Goal: Task Accomplishment & Management: Use online tool/utility

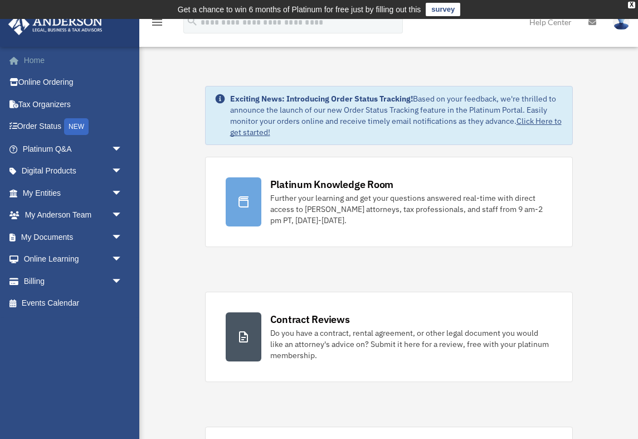
click at [45, 64] on link "Home" at bounding box center [74, 60] width 132 height 22
click at [61, 82] on link "Online Ordering" at bounding box center [74, 82] width 132 height 22
click at [47, 106] on link "Tax Organizers" at bounding box center [74, 104] width 132 height 22
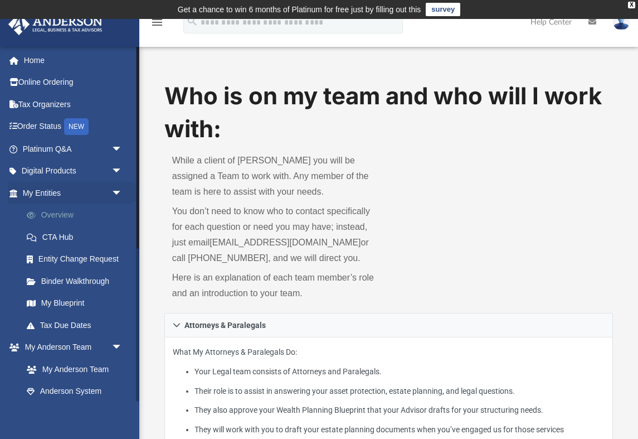
click at [77, 212] on link "Overview" at bounding box center [78, 215] width 124 height 22
click at [77, 239] on link "CTA Hub" at bounding box center [78, 237] width 124 height 22
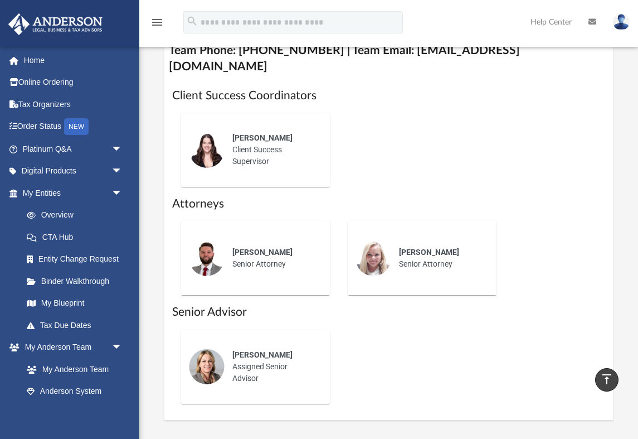
scroll to position [521, 0]
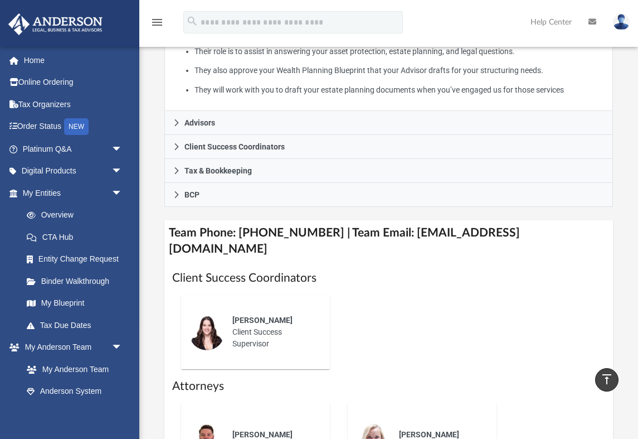
scroll to position [334, 0]
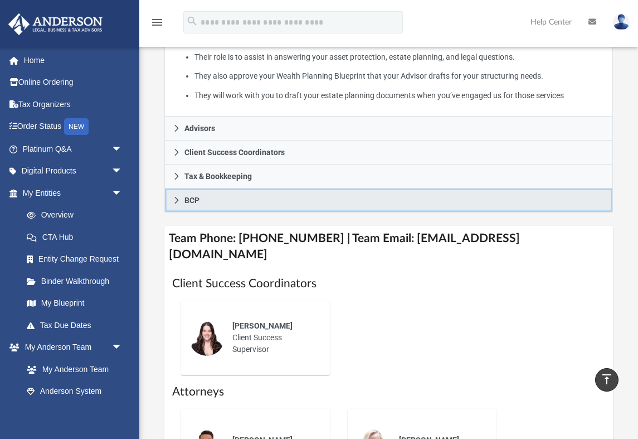
click at [188, 198] on span "BCP" at bounding box center [191, 200] width 15 height 8
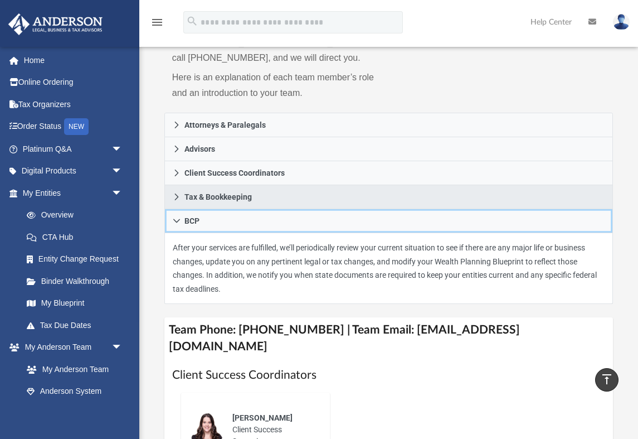
scroll to position [200, 0]
click at [178, 186] on link "Tax & Bookkeeping" at bounding box center [388, 198] width 449 height 24
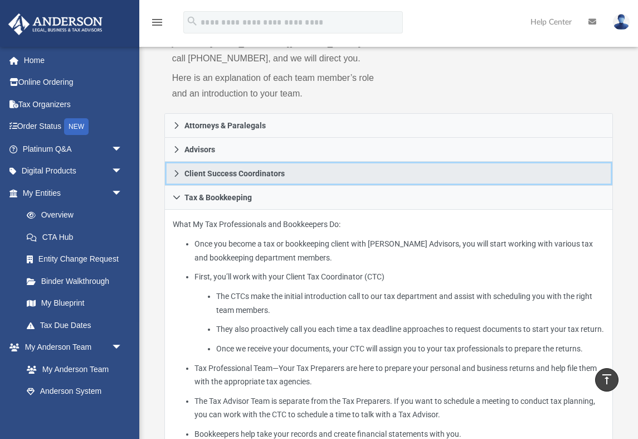
click at [180, 170] on icon at bounding box center [177, 173] width 8 height 8
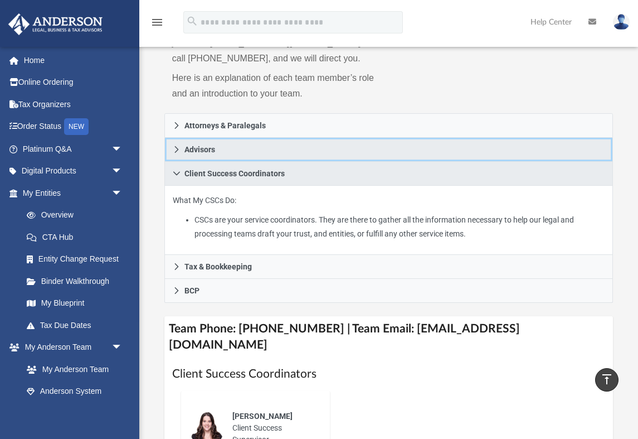
click at [179, 154] on link "Advisors" at bounding box center [388, 150] width 449 height 24
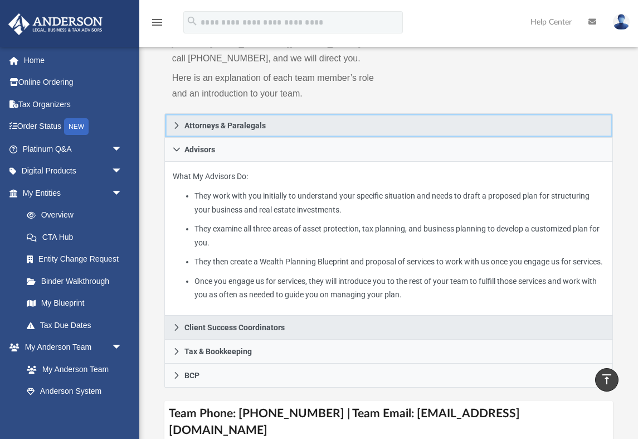
click at [179, 133] on link "Attorneys & Paralegals" at bounding box center [388, 125] width 449 height 25
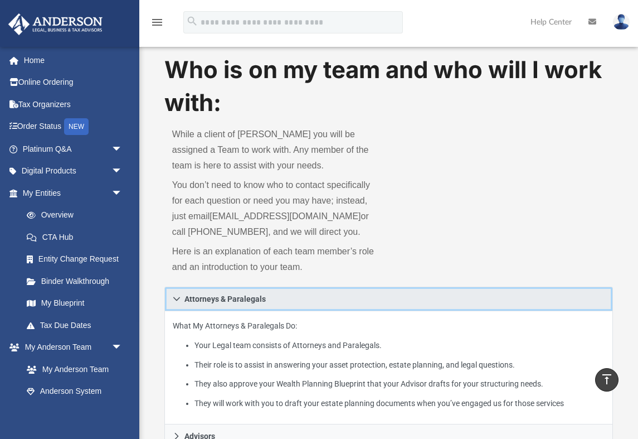
scroll to position [0, 0]
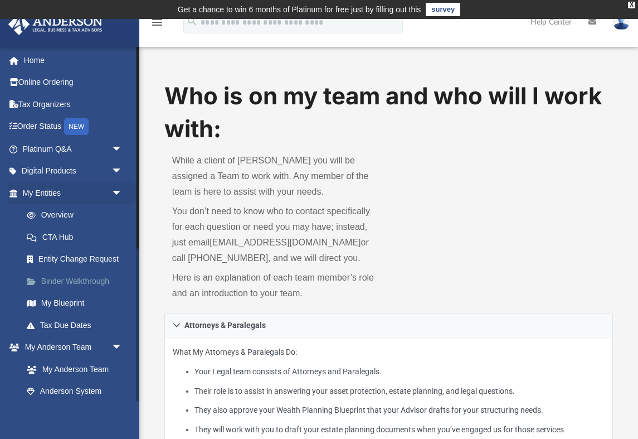
click at [70, 281] on link "Binder Walkthrough" at bounding box center [78, 281] width 124 height 22
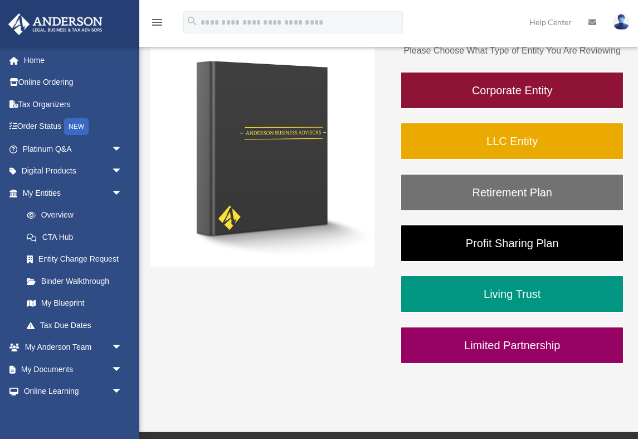
scroll to position [181, 0]
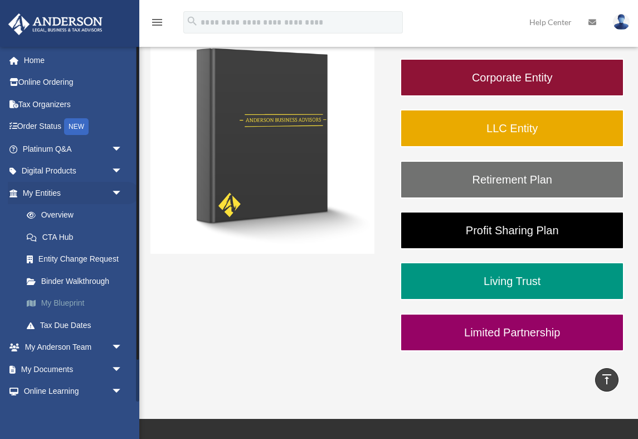
click at [65, 305] on link "My Blueprint" at bounding box center [78, 303] width 124 height 22
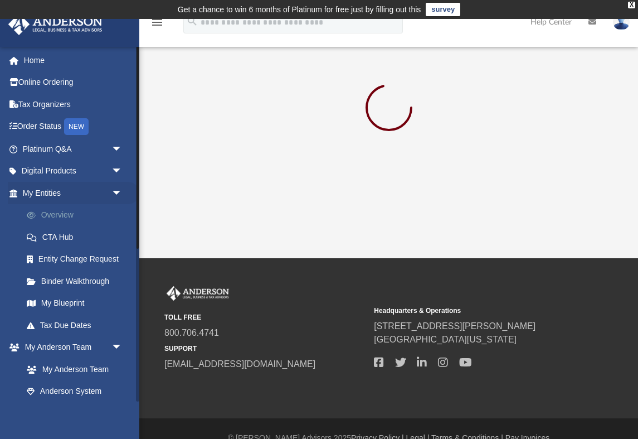
click at [59, 216] on link "Overview" at bounding box center [78, 215] width 124 height 22
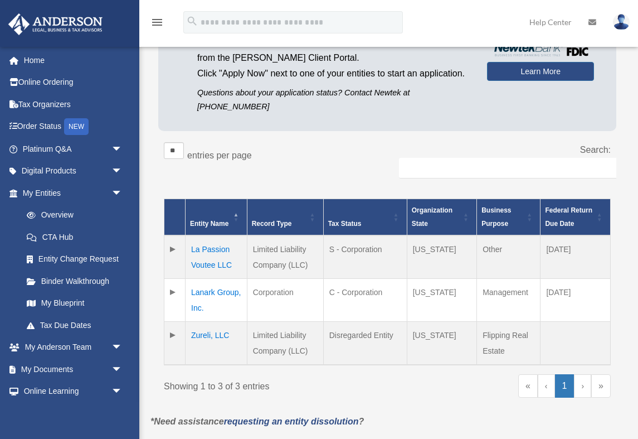
scroll to position [131, 0]
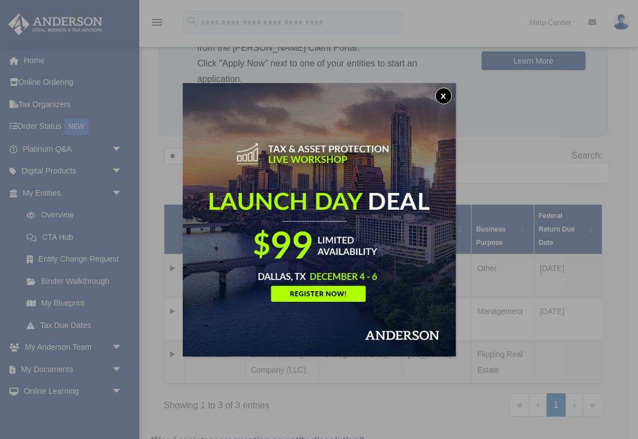
click at [445, 99] on button "x" at bounding box center [443, 96] width 17 height 17
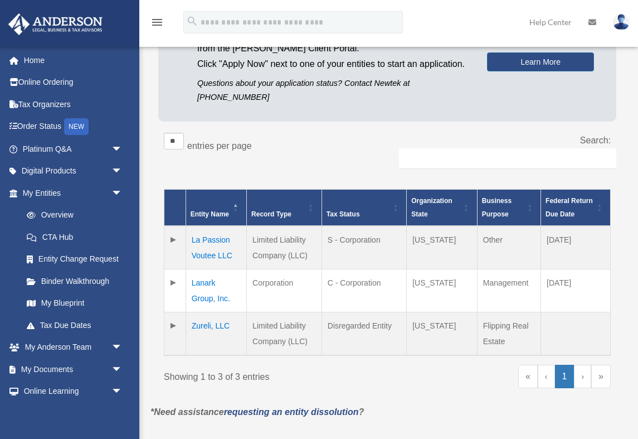
click at [179, 327] on td at bounding box center [175, 333] width 22 height 43
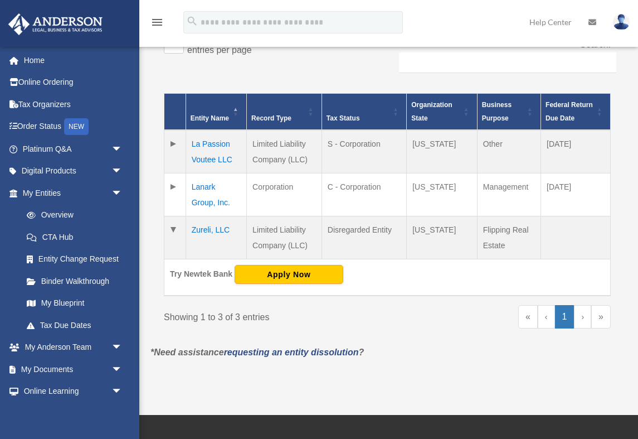
scroll to position [235, 0]
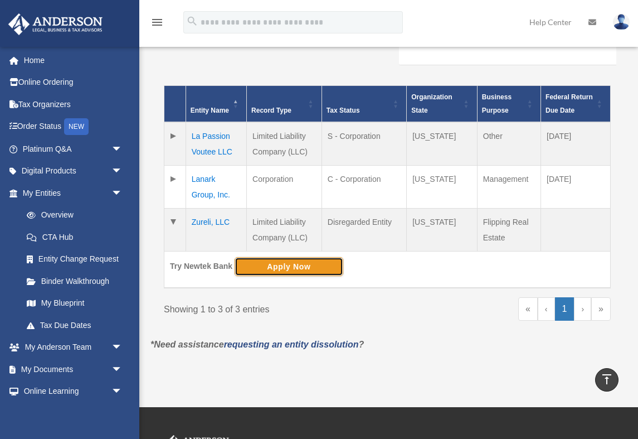
click at [275, 266] on button "Apply Now" at bounding box center [289, 266] width 109 height 19
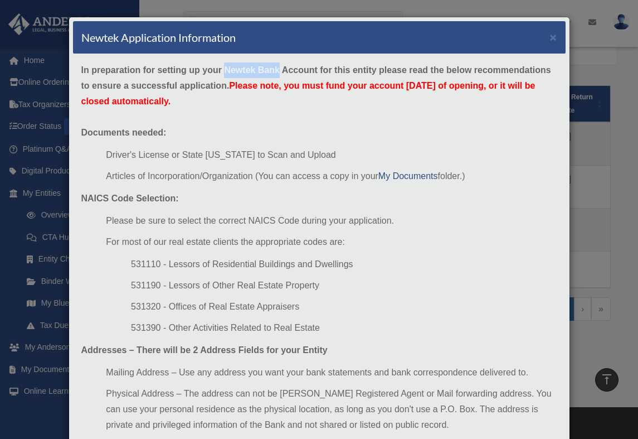
drag, startPoint x: 226, startPoint y: 69, endPoint x: 280, endPoint y: 74, distance: 54.3
click at [280, 74] on strong "In preparation for setting up your Newtek Bank Account for this entity please r…" at bounding box center [316, 85] width 470 height 41
copy strong "Newtek Bank"
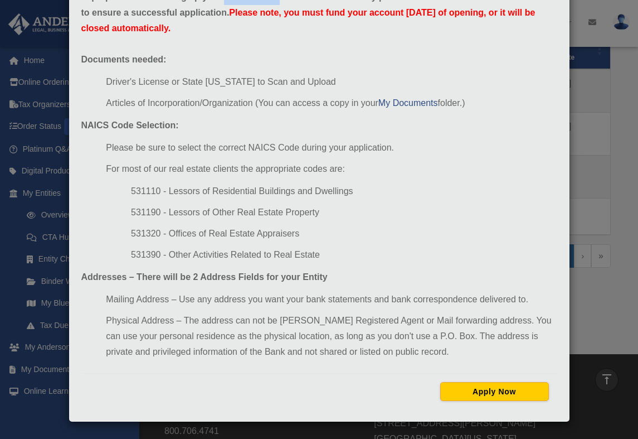
scroll to position [287, 0]
click at [473, 393] on button "Apply Now" at bounding box center [494, 391] width 109 height 19
